Goal: Transaction & Acquisition: Purchase product/service

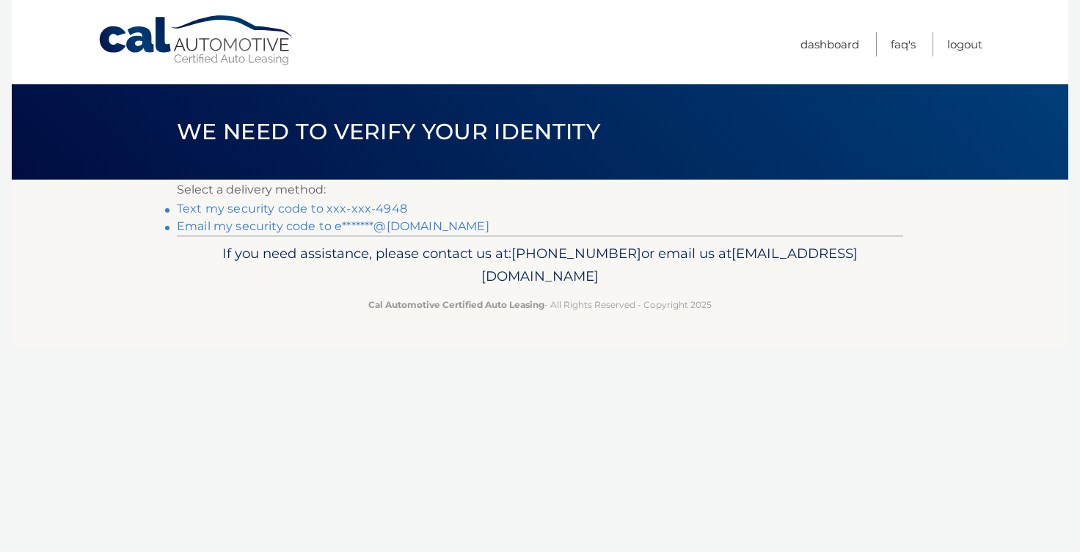
click at [398, 224] on link "Email my security code to e*******@gmail.com" at bounding box center [333, 226] width 312 height 14
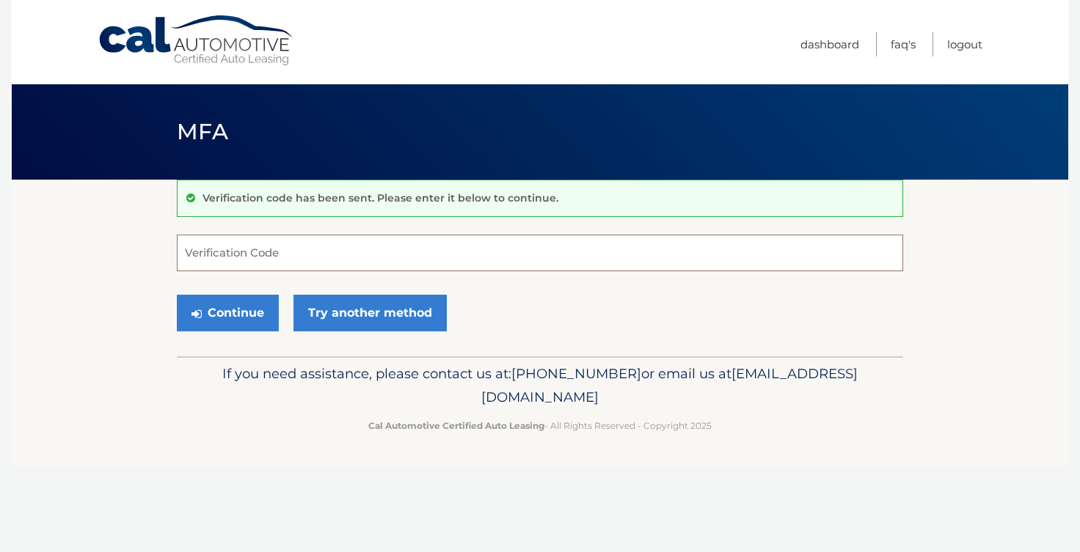
click at [281, 256] on input "Verification Code" at bounding box center [540, 253] width 726 height 37
paste input "227433"
type input "227433"
click at [248, 317] on button "Continue" at bounding box center [228, 313] width 102 height 37
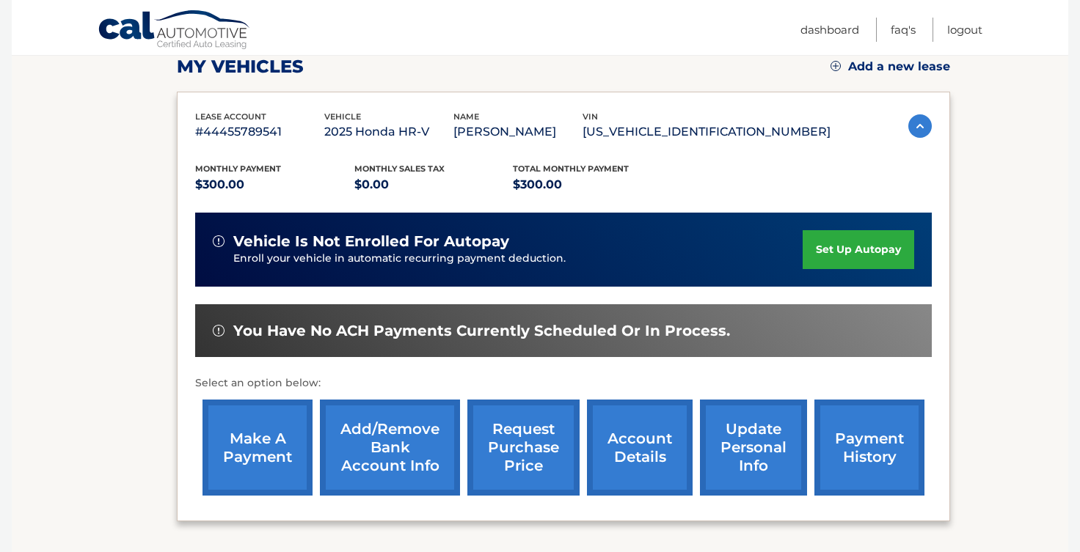
scroll to position [214, 0]
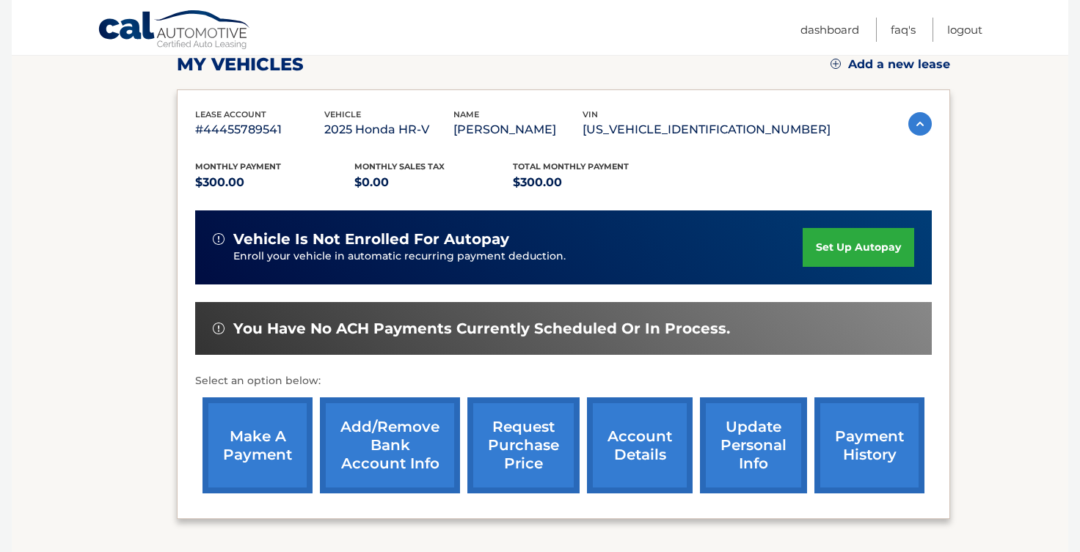
click at [268, 472] on link "make a payment" at bounding box center [257, 446] width 110 height 96
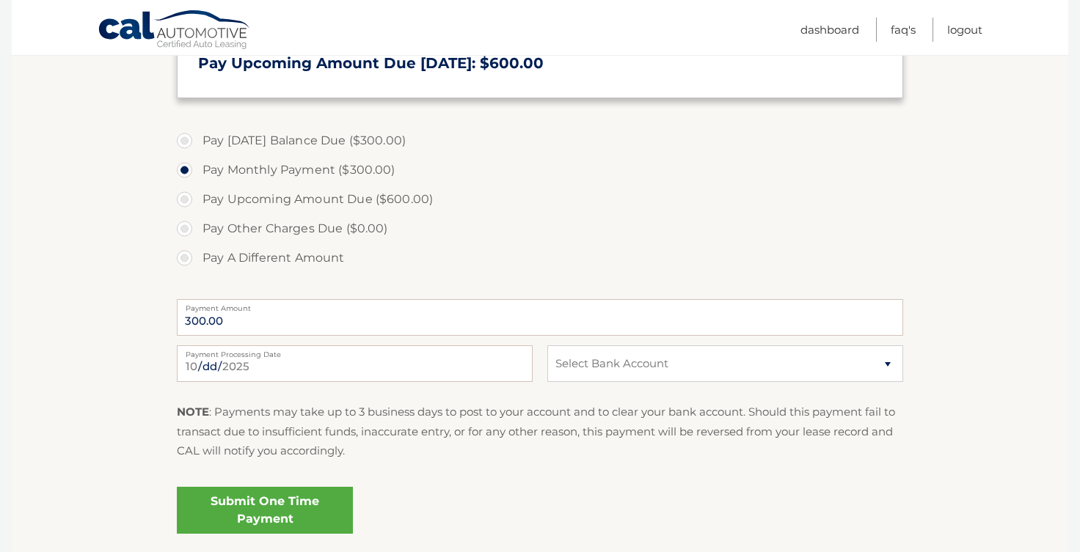
scroll to position [449, 0]
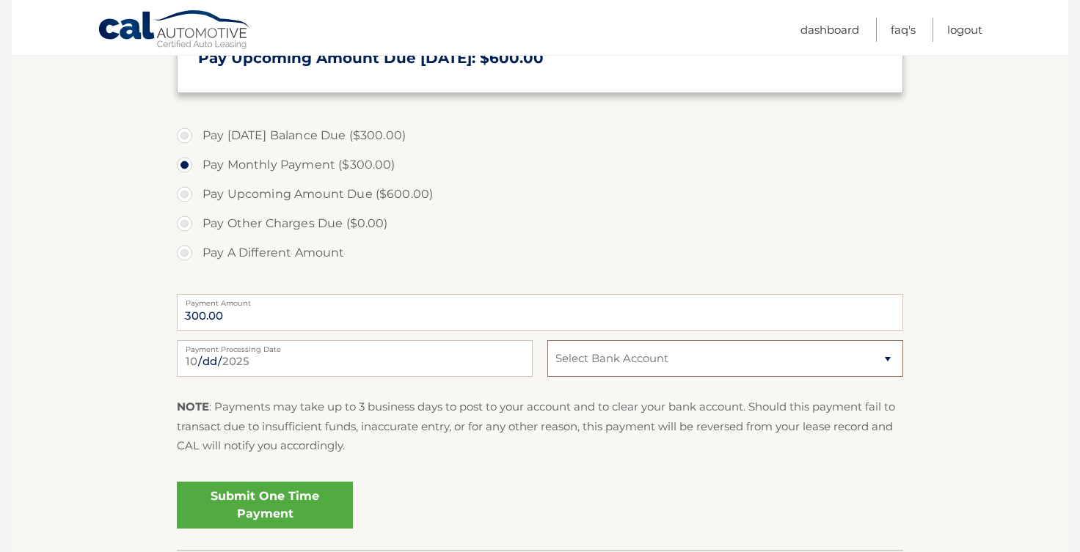
select select "ZDg4ZWYxZjktN2RiMy00ZDNlLTllM2QtODBlYmQwM2M0YTZm"
click option "Checking MUNICIPAL CREDIT UNION *****4017" at bounding box center [0, 0] width 0 height 0
click at [310, 500] on link "Submit One Time Payment" at bounding box center [265, 505] width 176 height 47
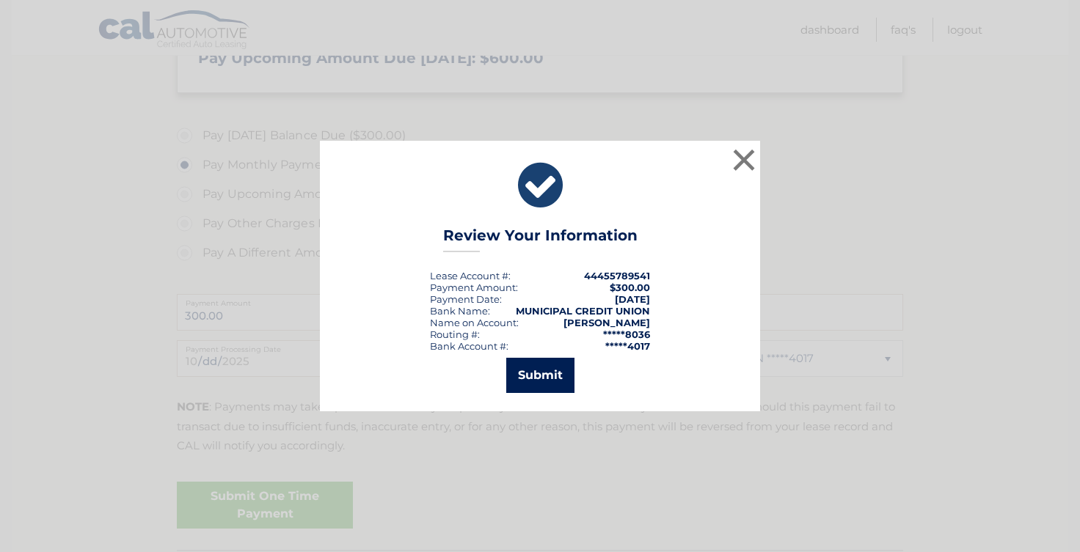
click at [527, 378] on button "Submit" at bounding box center [540, 375] width 68 height 35
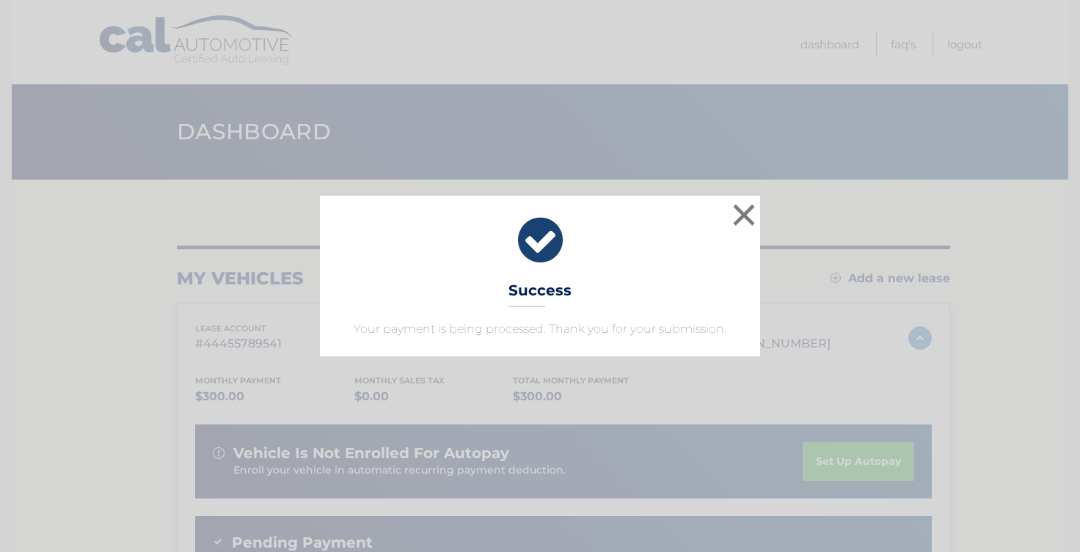
click at [417, 24] on div "× Success Your payment is being processed. Thank you for your submission. Loadi…" at bounding box center [540, 276] width 1080 height 552
